Goal: Check status: Check status

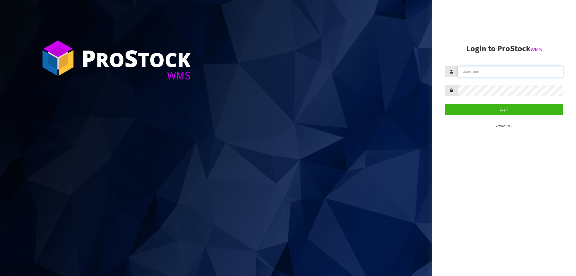
type input "NEROTAPWARE"
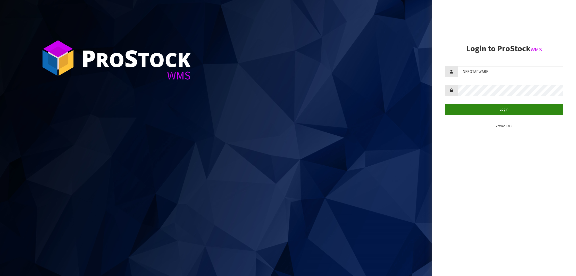
click at [486, 105] on button "Login" at bounding box center [504, 109] width 118 height 11
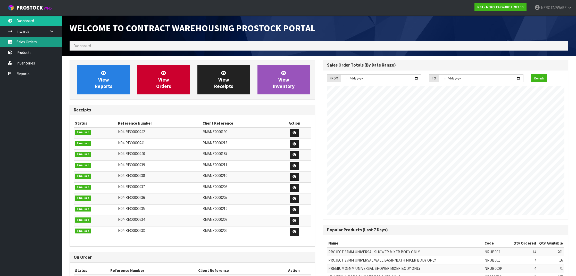
click at [34, 40] on link "Sales Orders" at bounding box center [31, 42] width 62 height 11
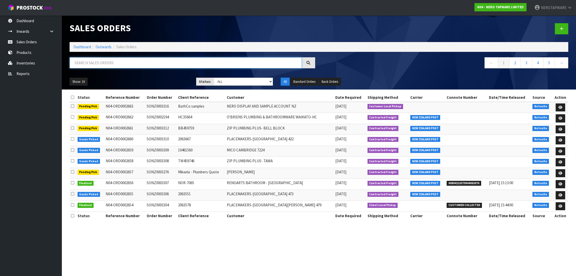
click at [111, 60] on input "text" at bounding box center [186, 62] width 232 height 11
paste input "SONZ0003316"
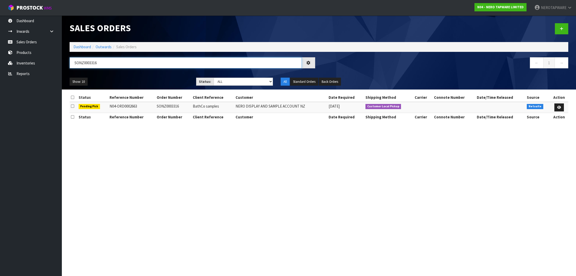
drag, startPoint x: 205, startPoint y: 62, endPoint x: 134, endPoint y: 52, distance: 71.4
click at [134, 52] on div "Sales Orders Dashboard Outwards Sales Orders SONZ0003316 ← 1 → Show: 10 5 10 25…" at bounding box center [319, 52] width 507 height 74
paste input "5"
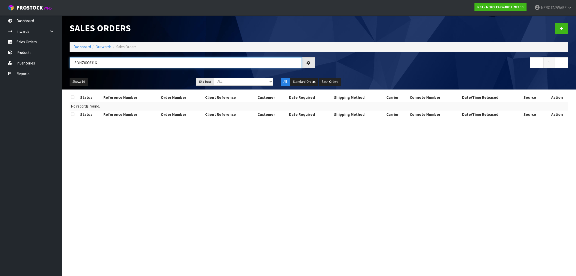
type input "SONZ0003316"
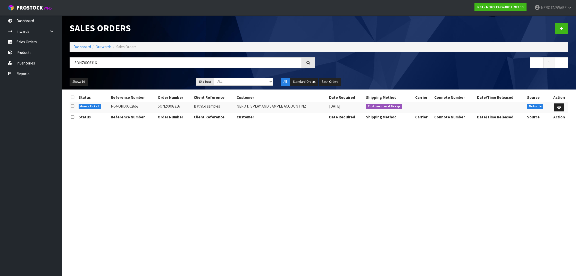
click at [140, 105] on td "N04-ORD0002663" at bounding box center [133, 107] width 47 height 11
click at [135, 105] on td "N04-ORD0002663" at bounding box center [133, 107] width 47 height 11
click at [559, 106] on icon at bounding box center [560, 107] width 4 height 3
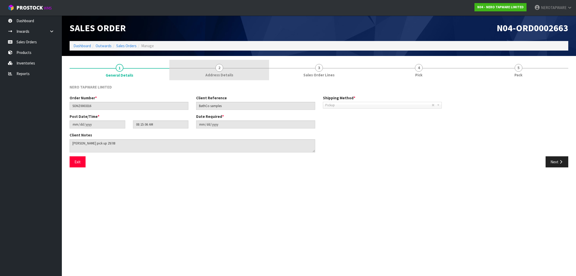
click at [219, 69] on span "2" at bounding box center [220, 68] width 8 height 8
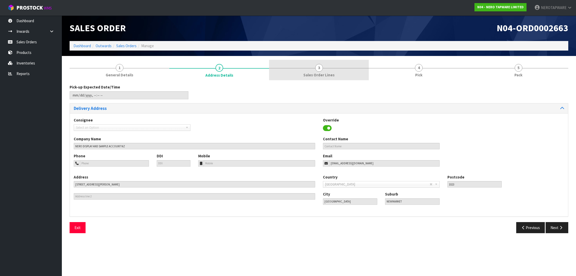
click at [320, 77] on span "Sales Order Lines" at bounding box center [319, 74] width 31 height 5
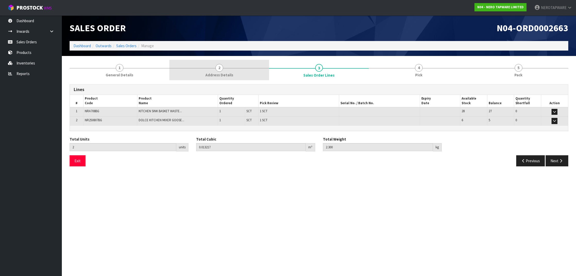
click at [226, 67] on link "2 Address Details" at bounding box center [219, 70] width 100 height 20
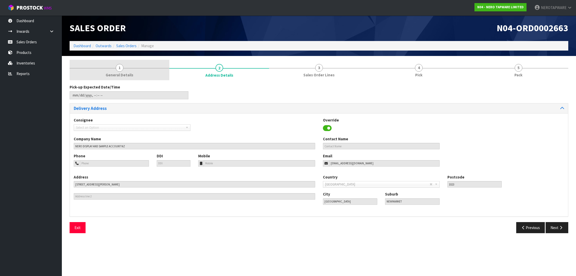
click at [139, 73] on link "1 General Details" at bounding box center [120, 70] width 100 height 20
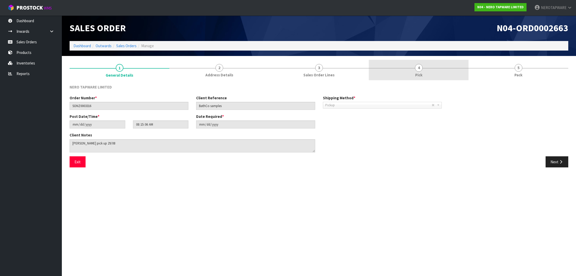
click at [440, 68] on div at bounding box center [419, 68] width 100 height 0
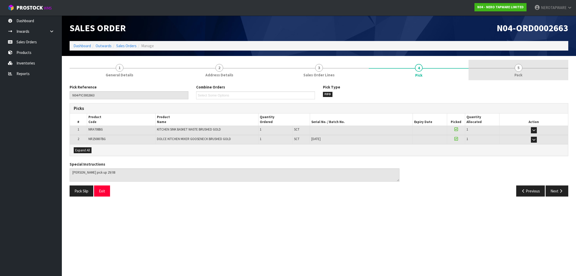
click at [533, 70] on link "5 Pack" at bounding box center [519, 70] width 100 height 20
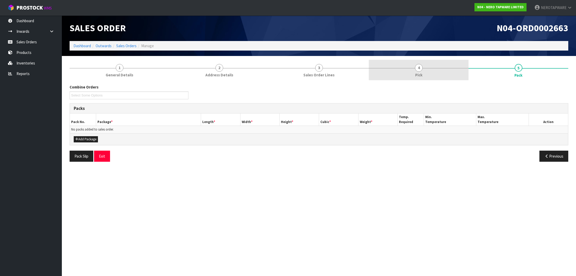
click at [438, 68] on link "4 Pick" at bounding box center [419, 70] width 100 height 20
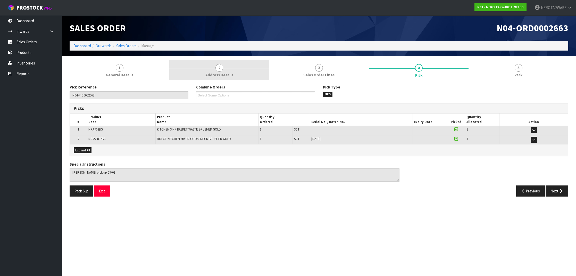
click at [222, 70] on link "2 Address Details" at bounding box center [219, 70] width 100 height 20
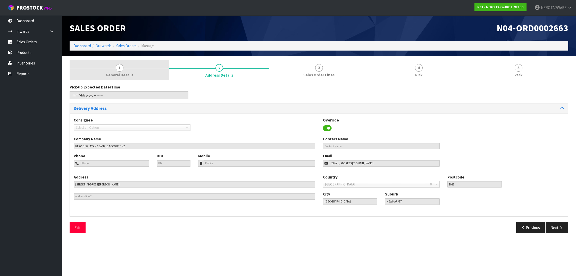
click at [95, 68] on link "1 General Details" at bounding box center [120, 70] width 100 height 20
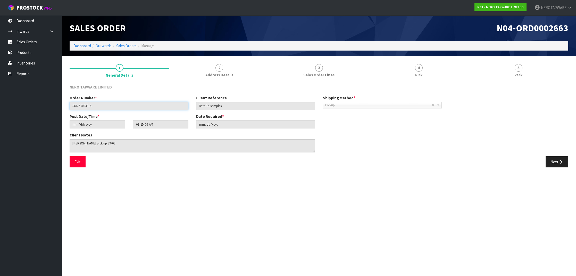
click at [90, 102] on input "SONZ0003316" at bounding box center [129, 106] width 119 height 8
click at [87, 105] on input "SONZ0003316" at bounding box center [129, 106] width 119 height 8
click at [38, 43] on link "Sales Orders" at bounding box center [31, 42] width 62 height 11
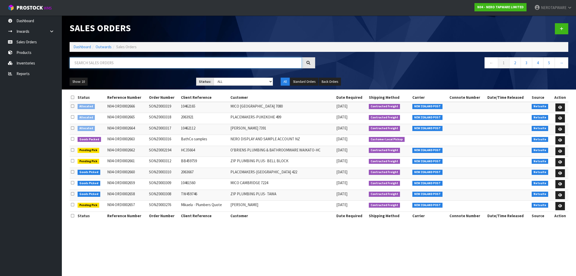
click at [136, 66] on input "text" at bounding box center [186, 62] width 232 height 11
paste input "SONZ0003316"
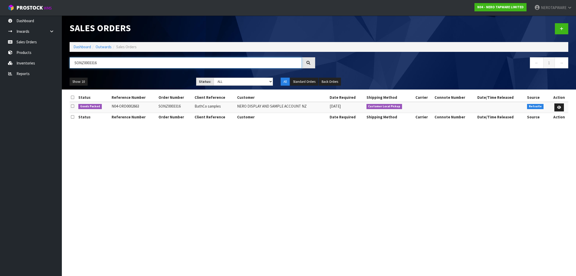
type input "SONZ0003316"
click at [88, 105] on span "Goods Packed" at bounding box center [89, 106] width 23 height 5
click at [84, 107] on span "Goods Packed" at bounding box center [89, 106] width 23 height 5
drag, startPoint x: 81, startPoint y: 107, endPoint x: 99, endPoint y: 106, distance: 18.3
click at [99, 106] on span "Goods Packed" at bounding box center [89, 106] width 23 height 5
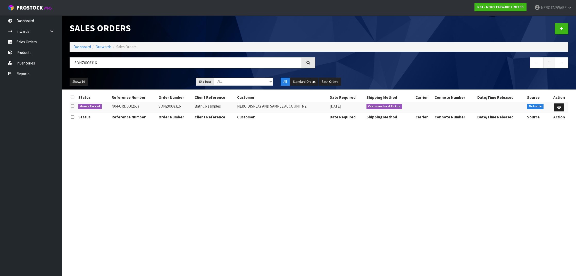
copy span "Goods Packed"
drag, startPoint x: 106, startPoint y: 136, endPoint x: 104, endPoint y: 135, distance: 2.7
click at [106, 136] on section "Sales Orders Dashboard Outwards Sales Orders SONZ0003316 ← 1 → Show: 10 5 10 25…" at bounding box center [288, 138] width 576 height 276
